Goal: Navigation & Orientation: Find specific page/section

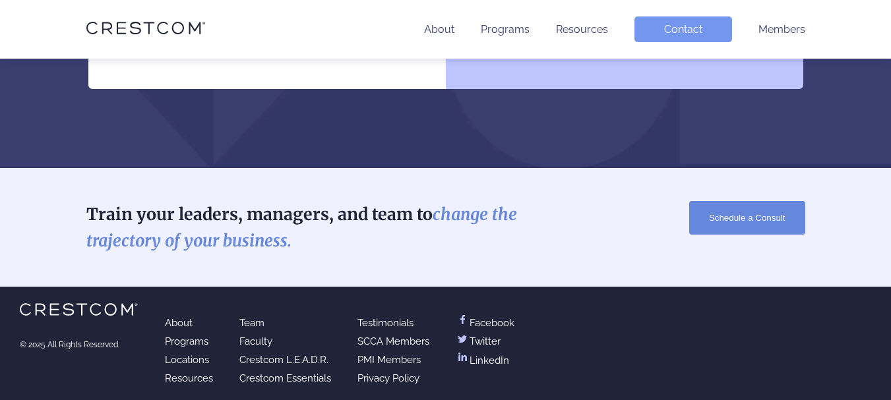
scroll to position [2994, 0]
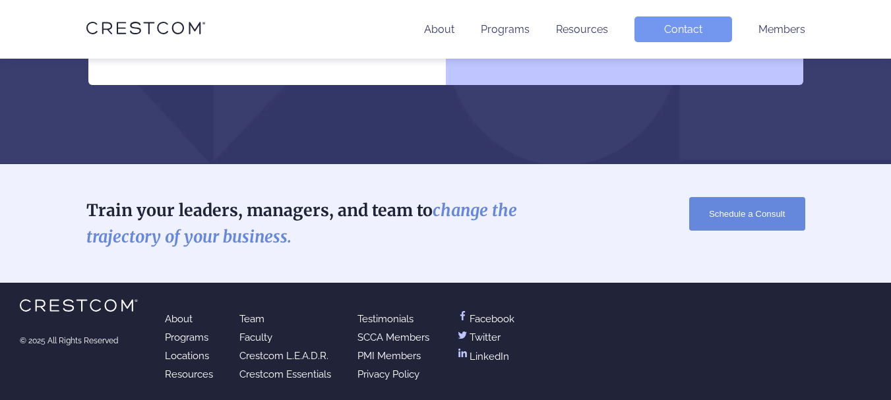
click at [487, 314] on link "Facebook" at bounding box center [485, 319] width 59 height 12
click at [387, 374] on link "Privacy Policy" at bounding box center [388, 375] width 62 height 12
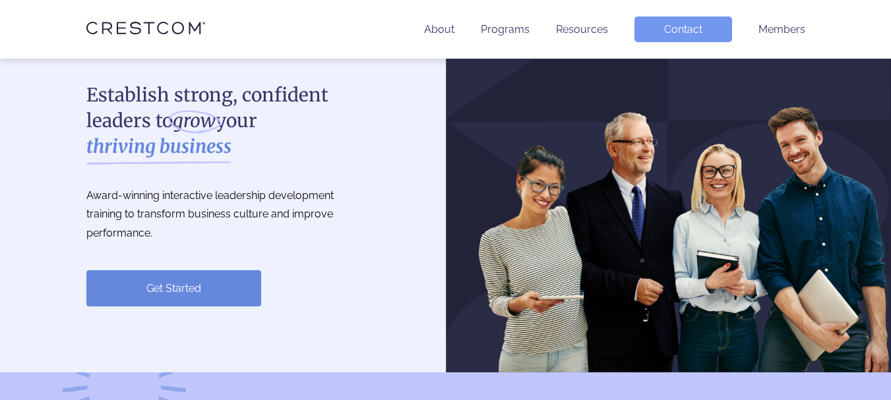
scroll to position [0, 0]
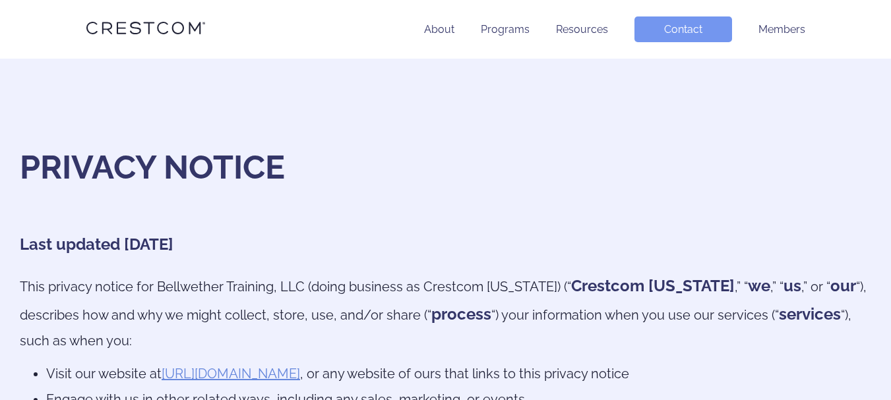
scroll to position [284, 0]
